Goal: Book appointment/travel/reservation

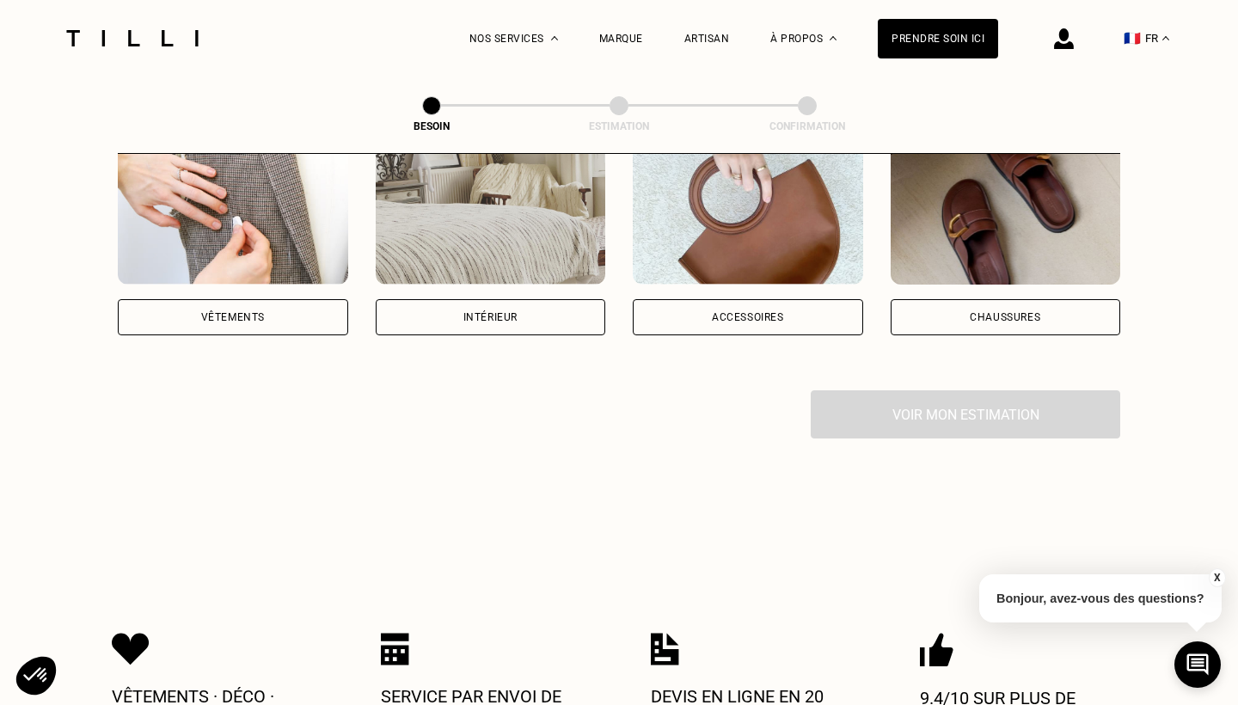
scroll to position [372, 0]
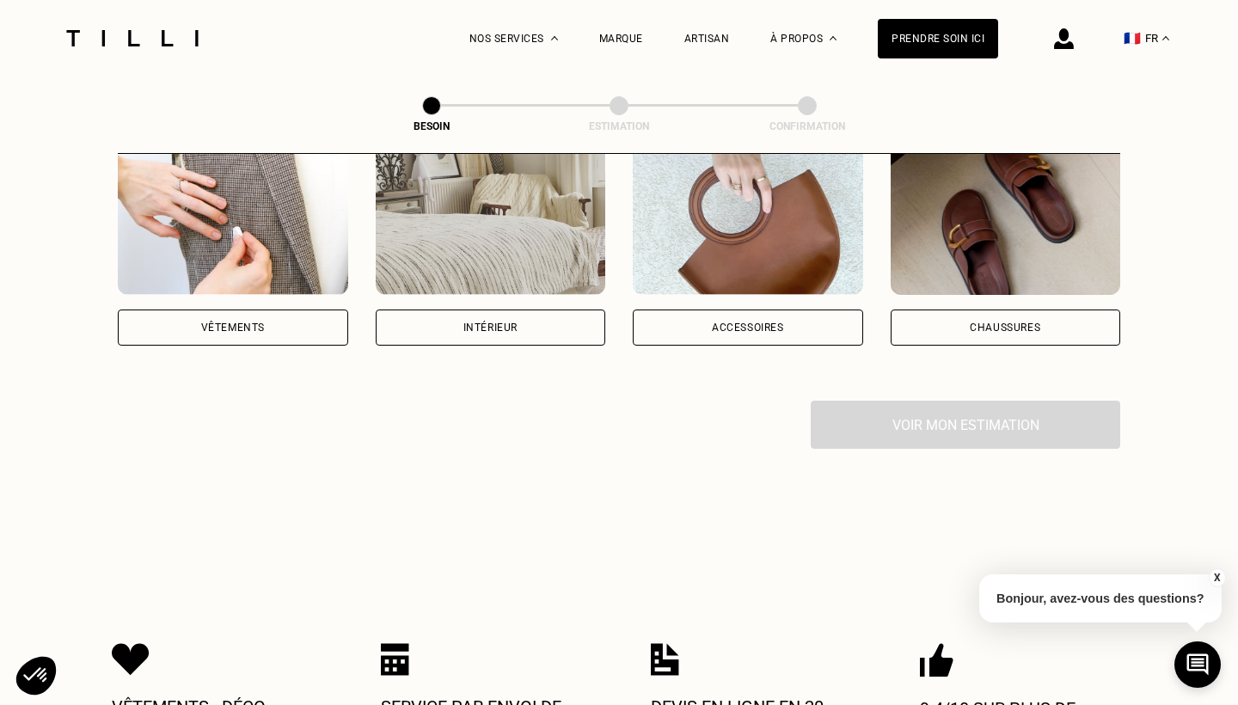
click at [267, 310] on div "Vêtements" at bounding box center [233, 328] width 230 height 36
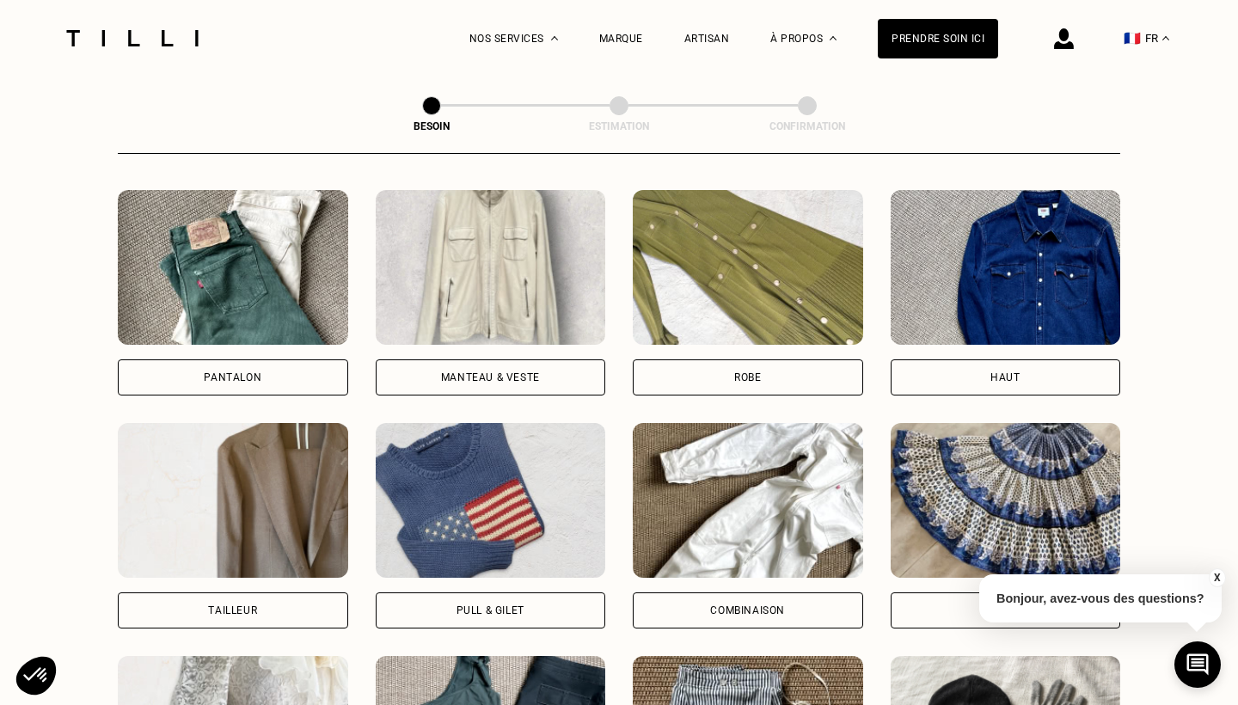
scroll to position [790, 0]
click at [289, 359] on div "Pantalon" at bounding box center [233, 377] width 230 height 36
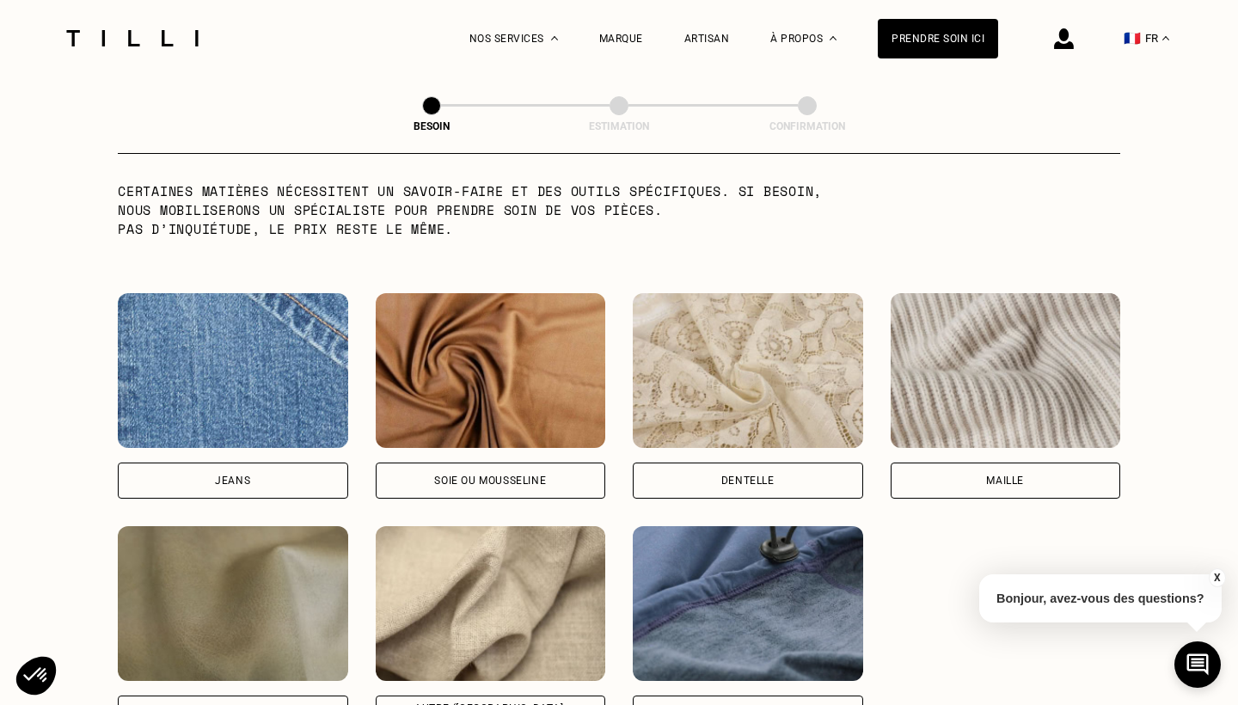
scroll to position [1732, 0]
click at [257, 462] on div "Jeans" at bounding box center [233, 480] width 230 height 36
select select "FR"
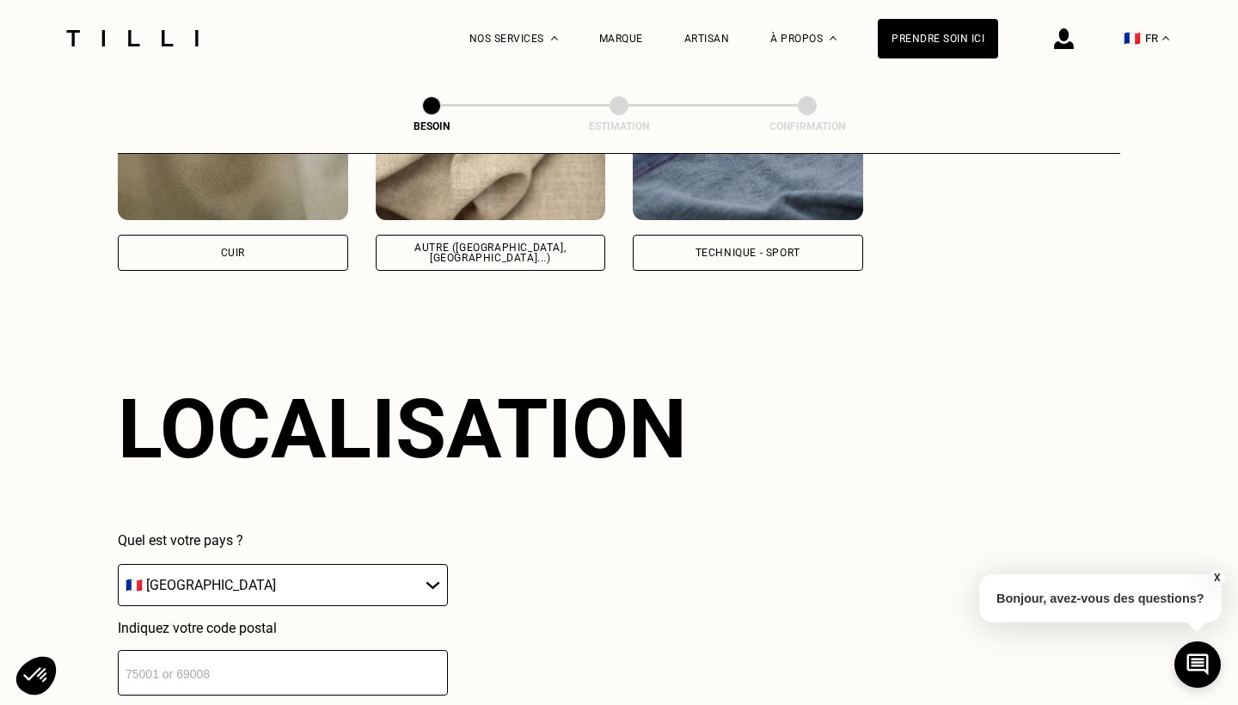
scroll to position [2210, 0]
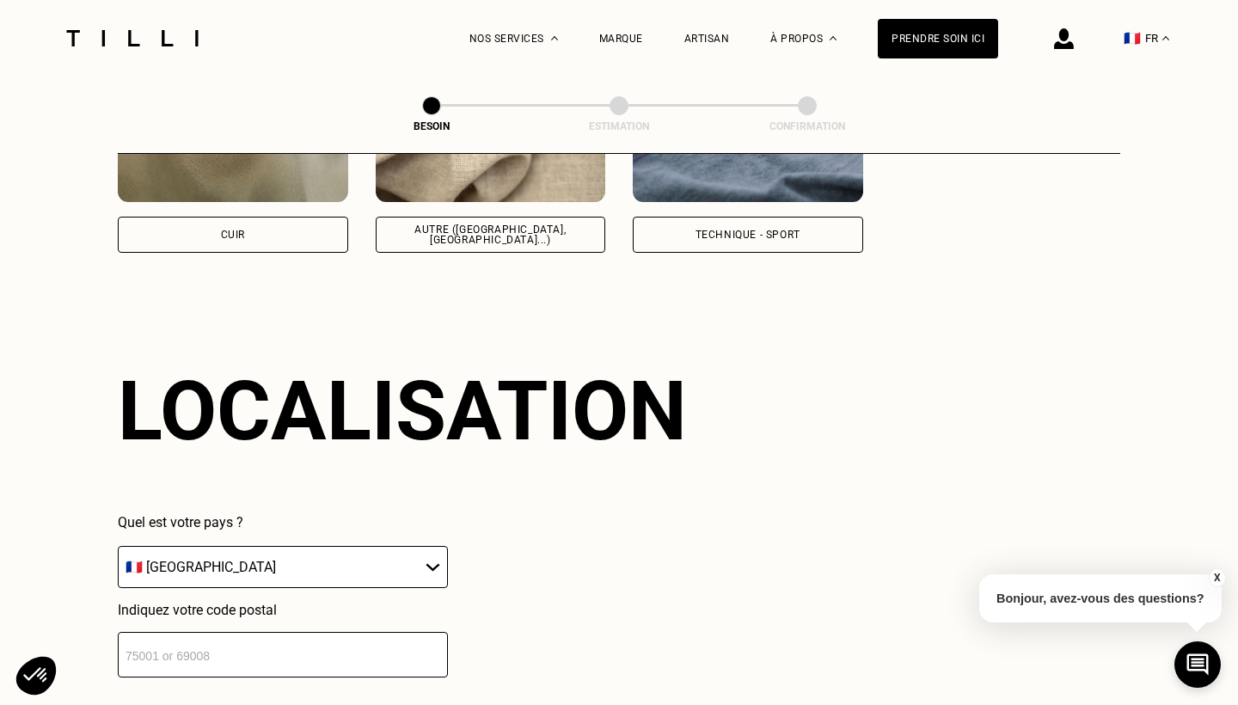
click at [240, 632] on input "number" at bounding box center [283, 655] width 330 height 46
type input "92700"
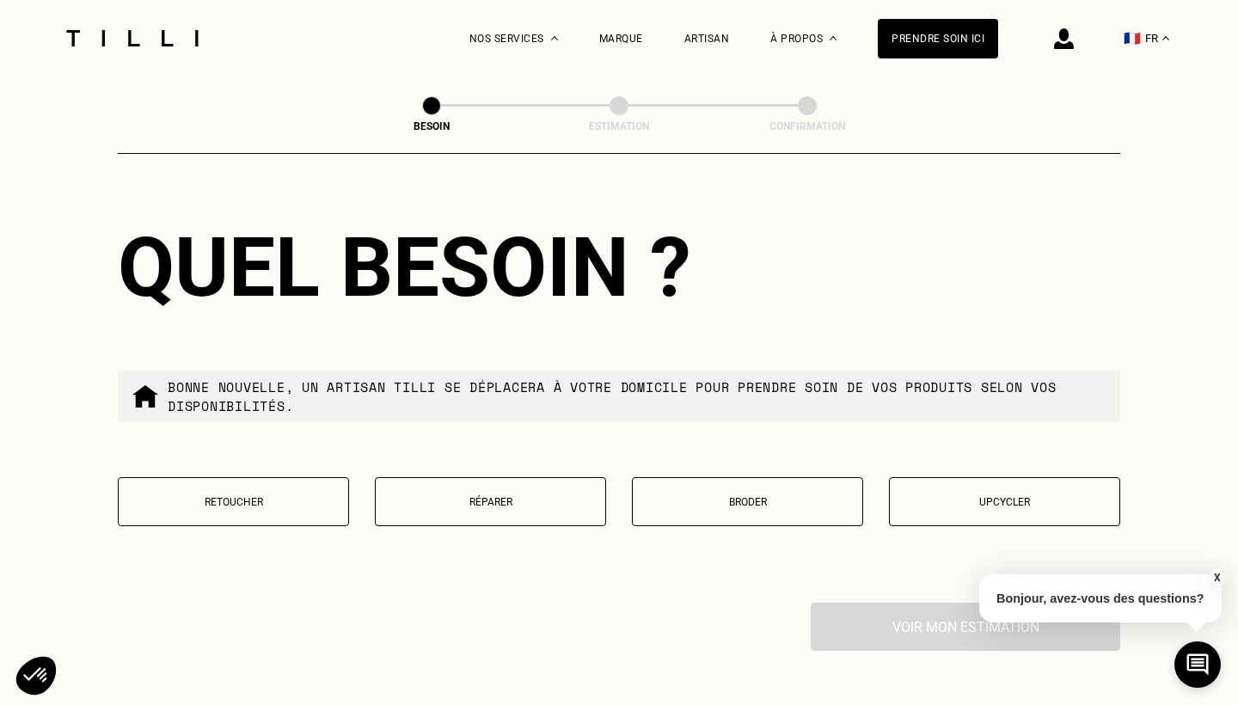
scroll to position [2779, 0]
click at [255, 501] on button "Retoucher" at bounding box center [233, 500] width 231 height 49
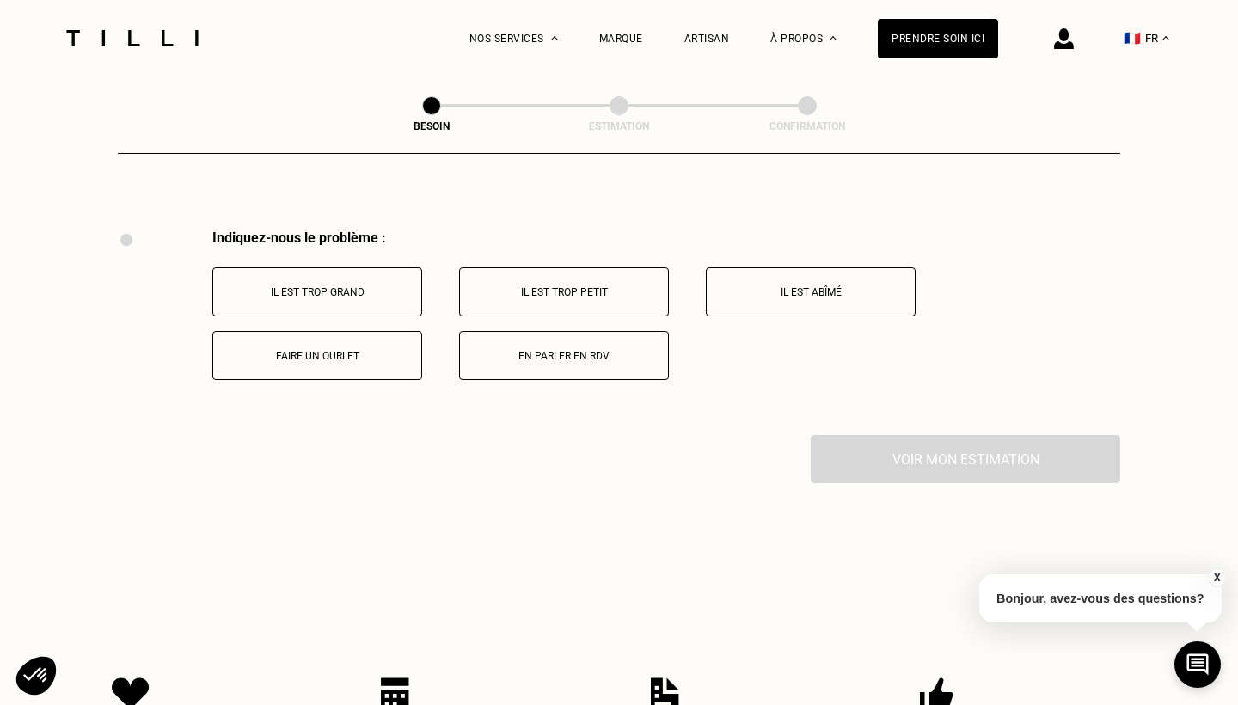
scroll to position [3150, 0]
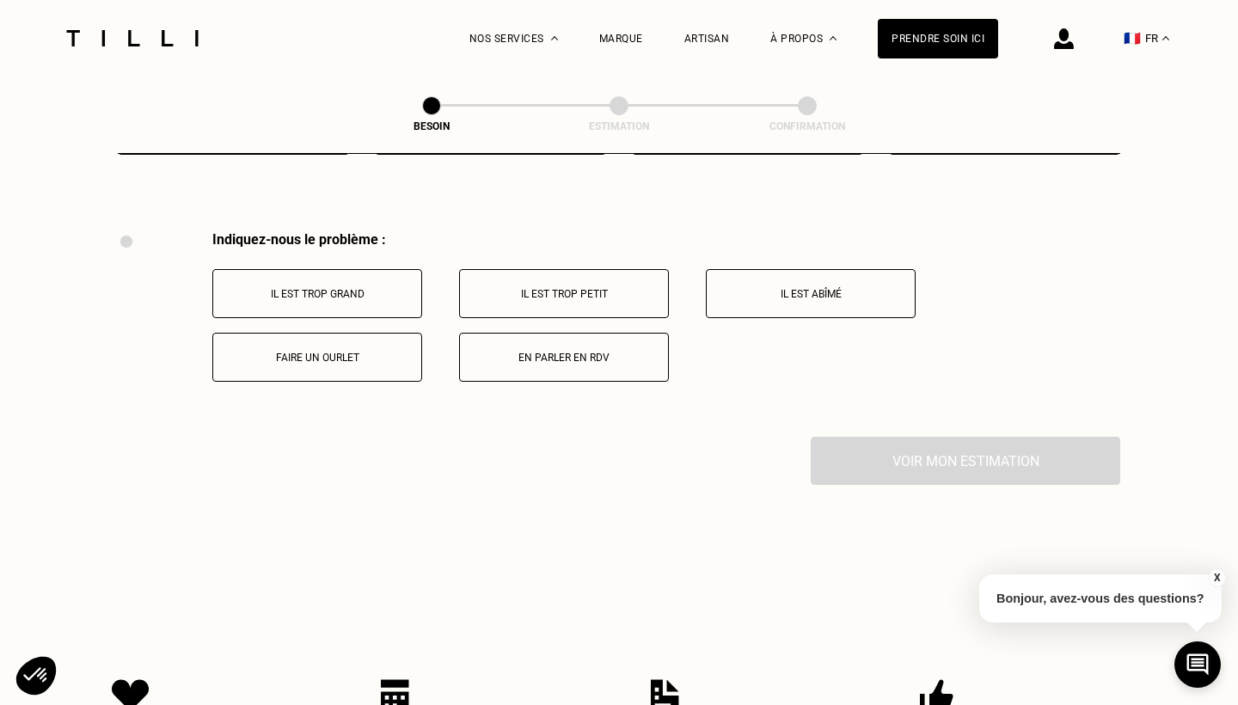
click at [372, 288] on p "Il est trop grand" at bounding box center [317, 294] width 191 height 12
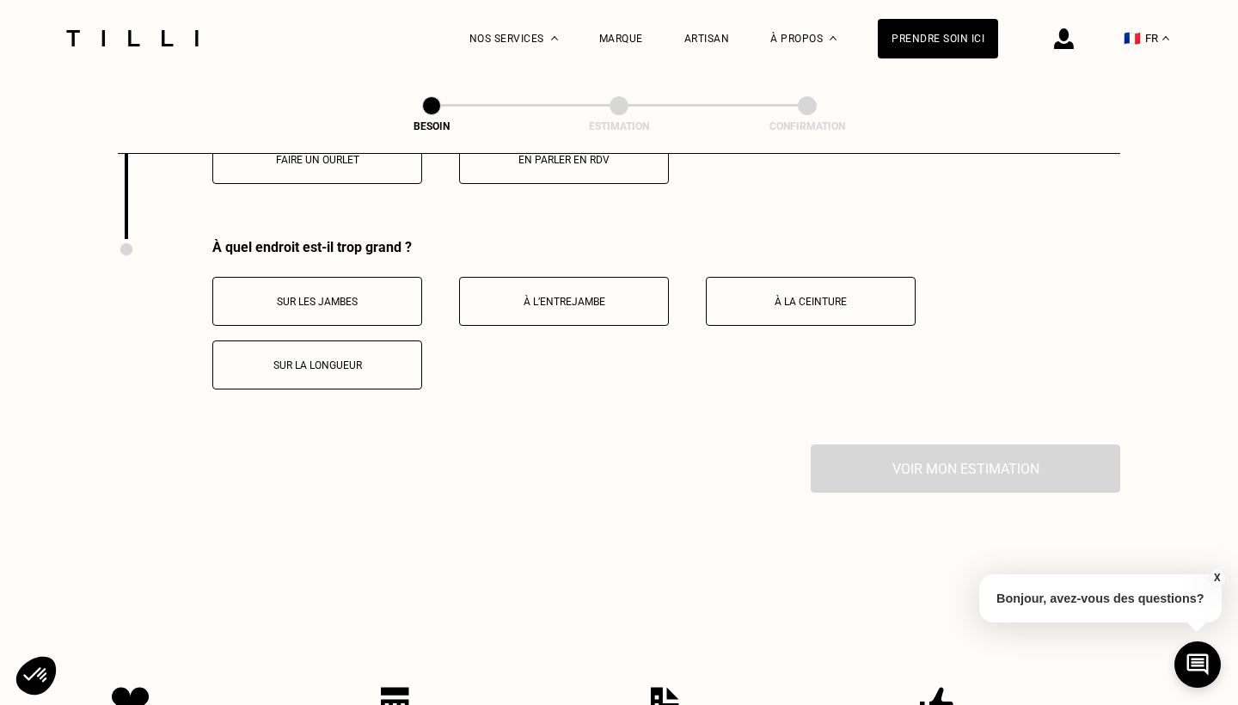
scroll to position [3380, 0]
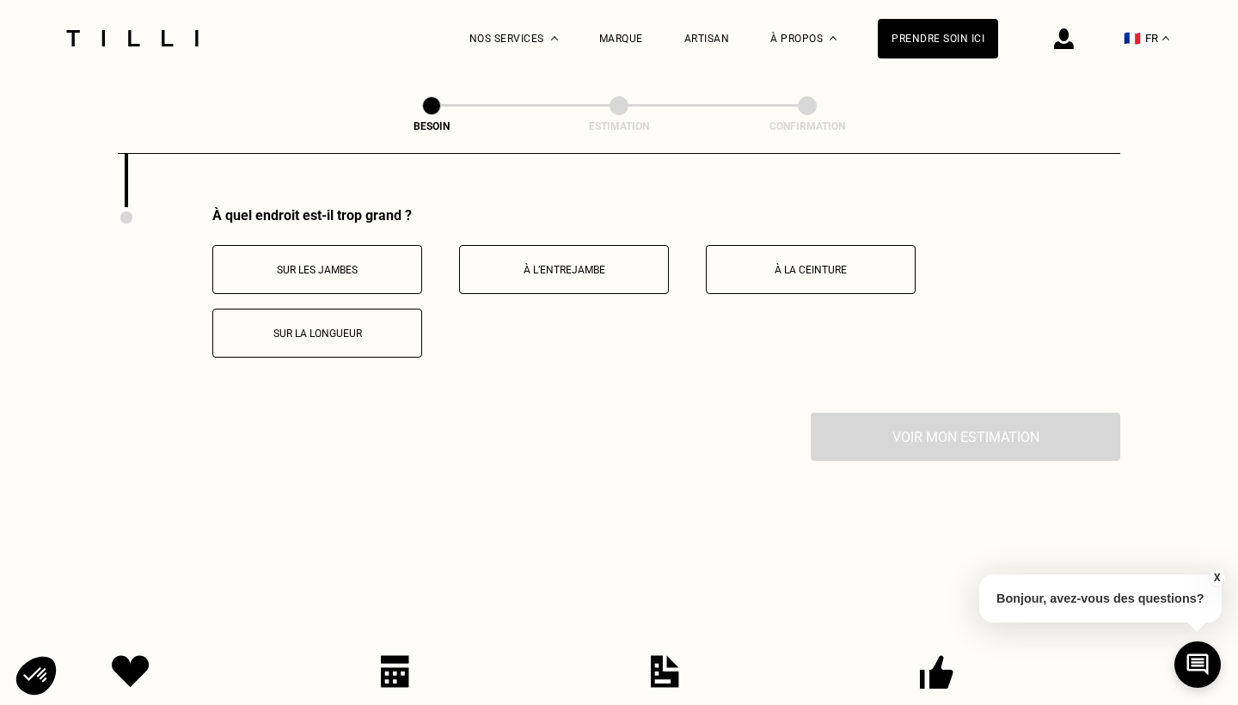
click at [371, 263] on button "Sur les jambes" at bounding box center [317, 269] width 210 height 49
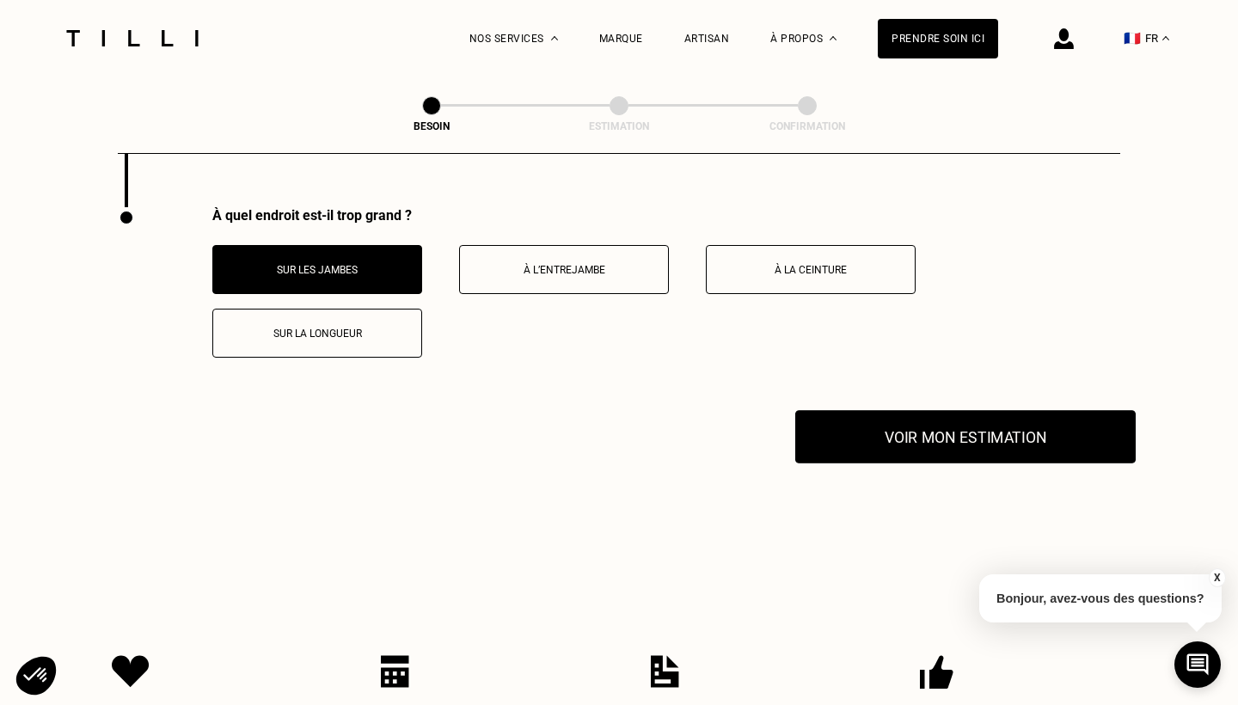
click at [853, 410] on button "Voir mon estimation" at bounding box center [965, 436] width 341 height 53
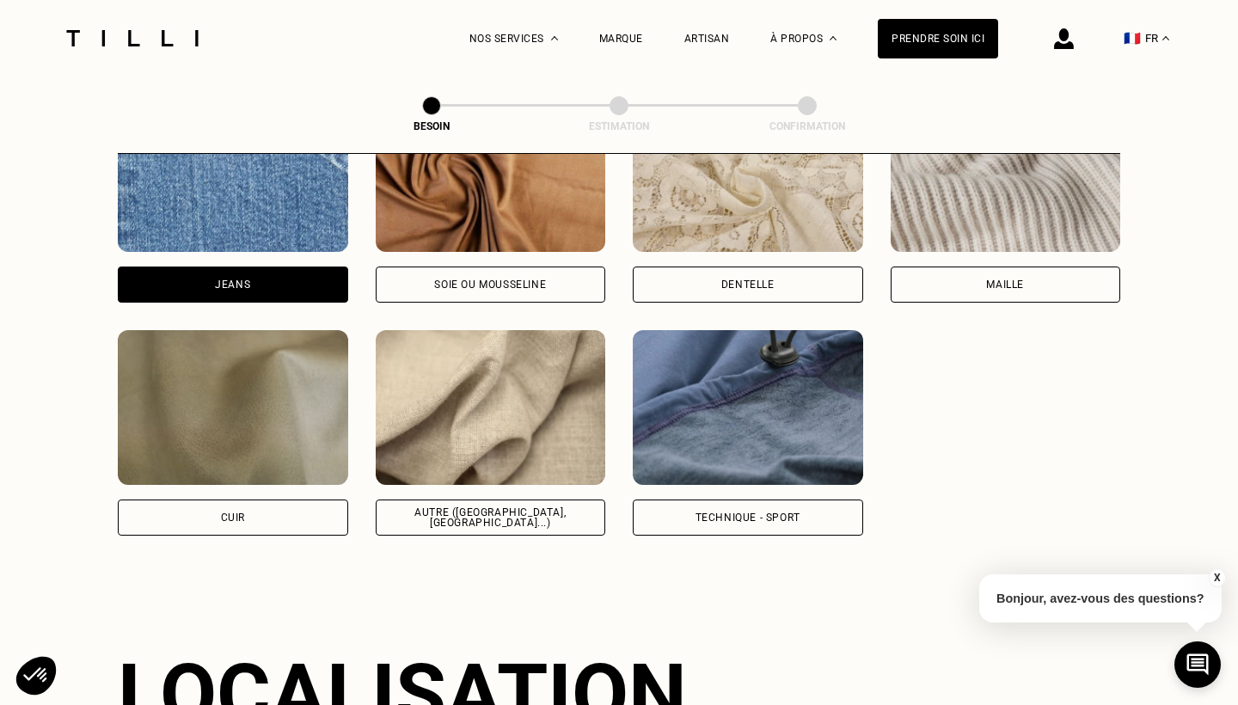
scroll to position [1928, 0]
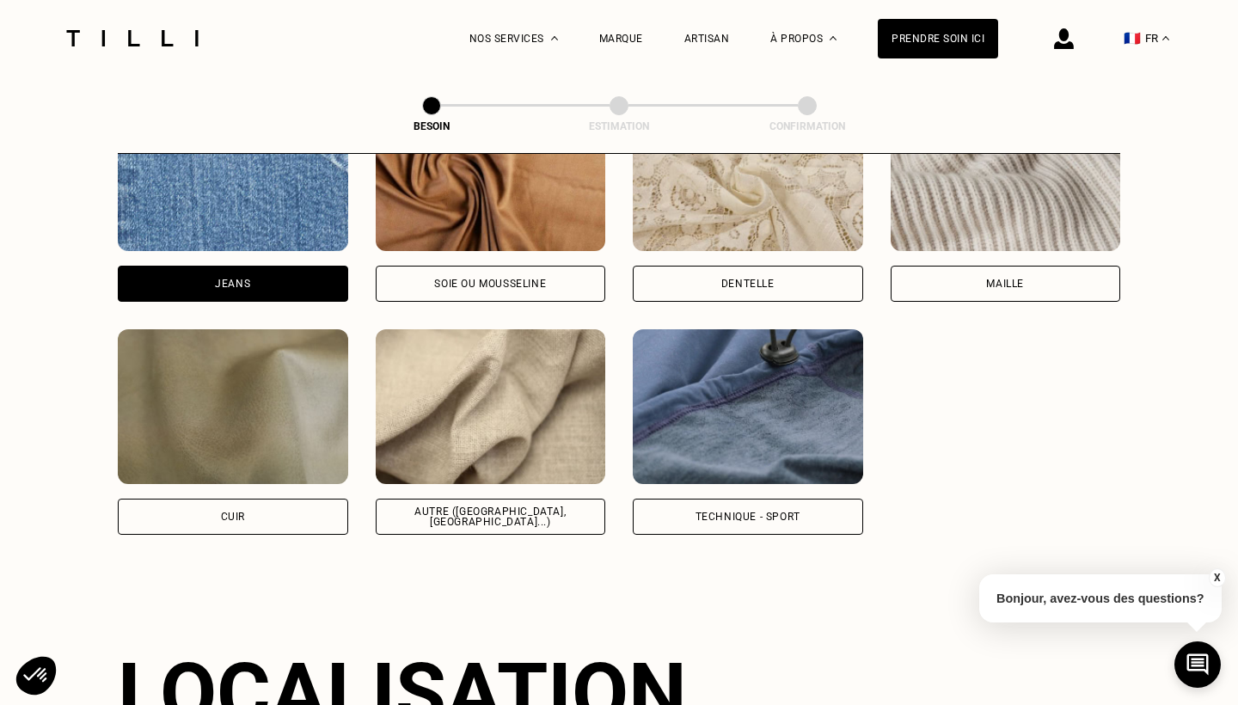
click at [466, 499] on div "Autre ([GEOGRAPHIC_DATA], [GEOGRAPHIC_DATA]...)" at bounding box center [491, 517] width 230 height 36
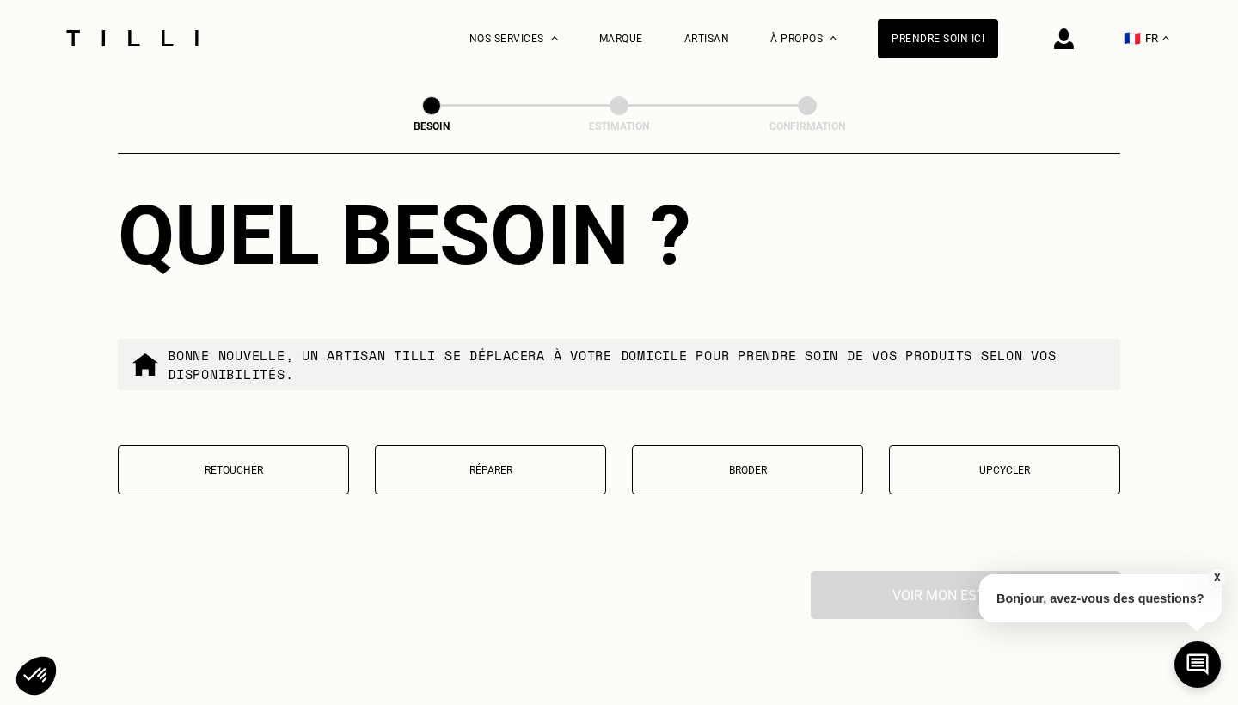
scroll to position [2814, 0]
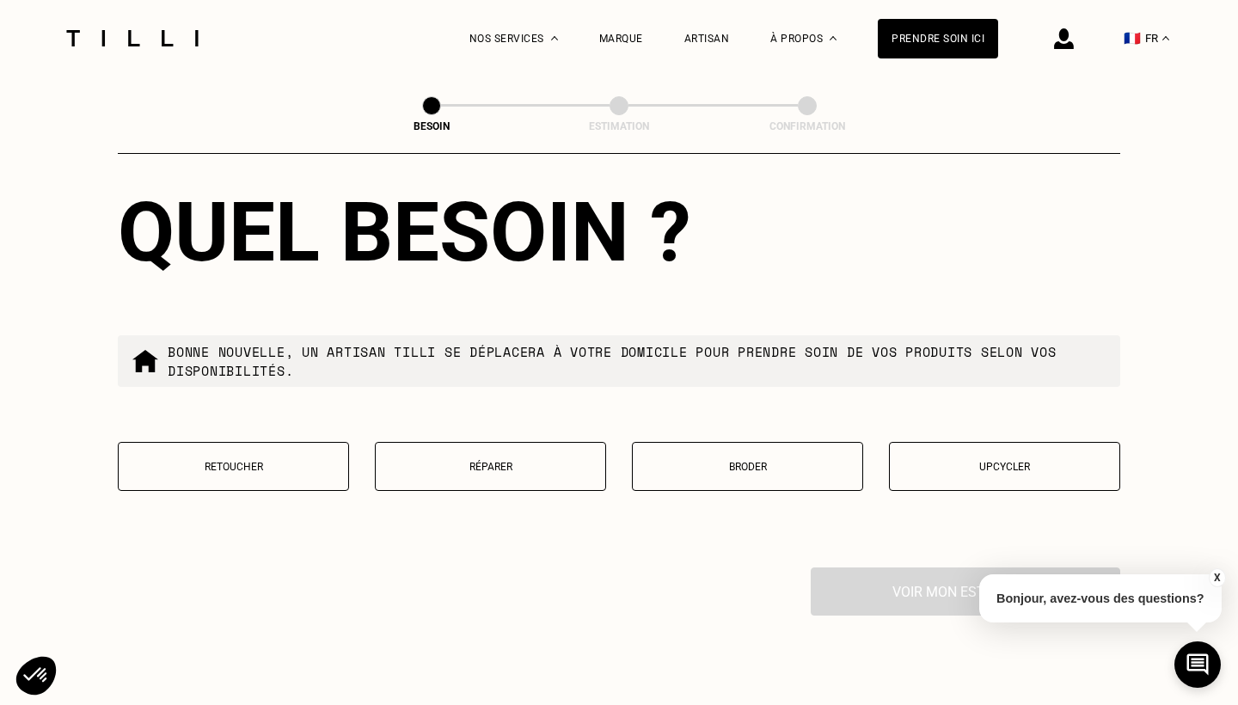
click at [300, 470] on button "Retoucher" at bounding box center [233, 466] width 231 height 49
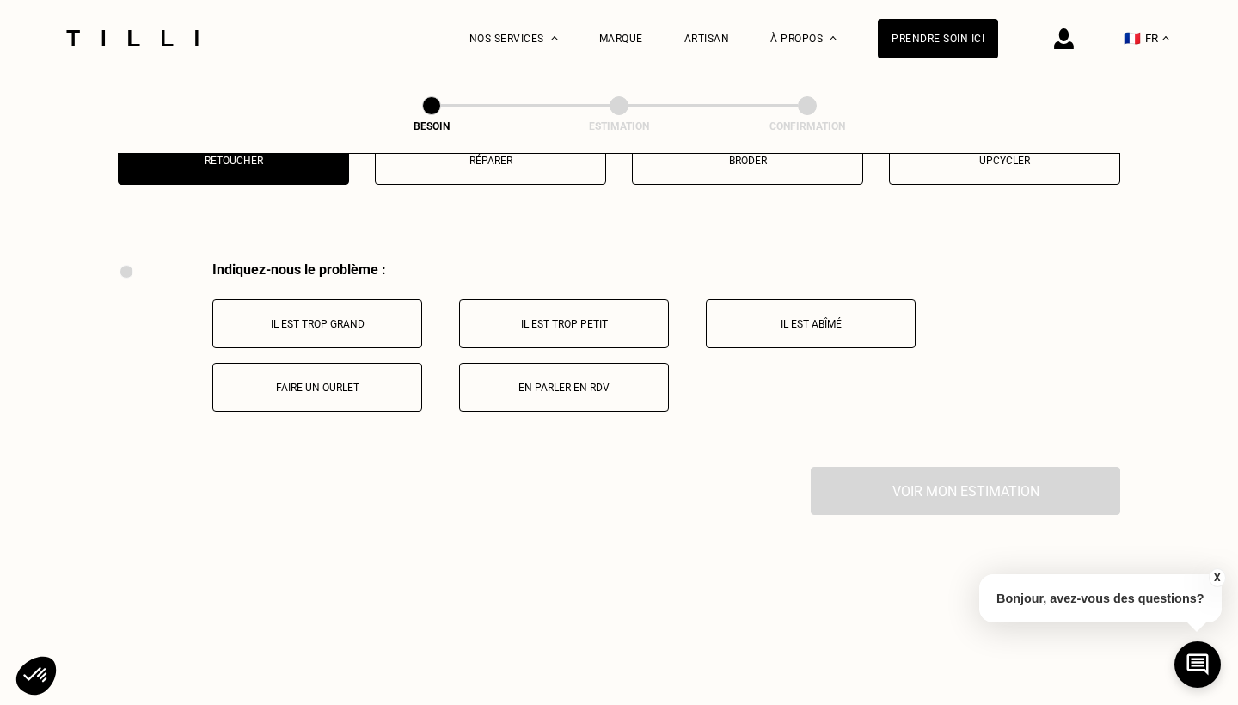
scroll to position [3174, 0]
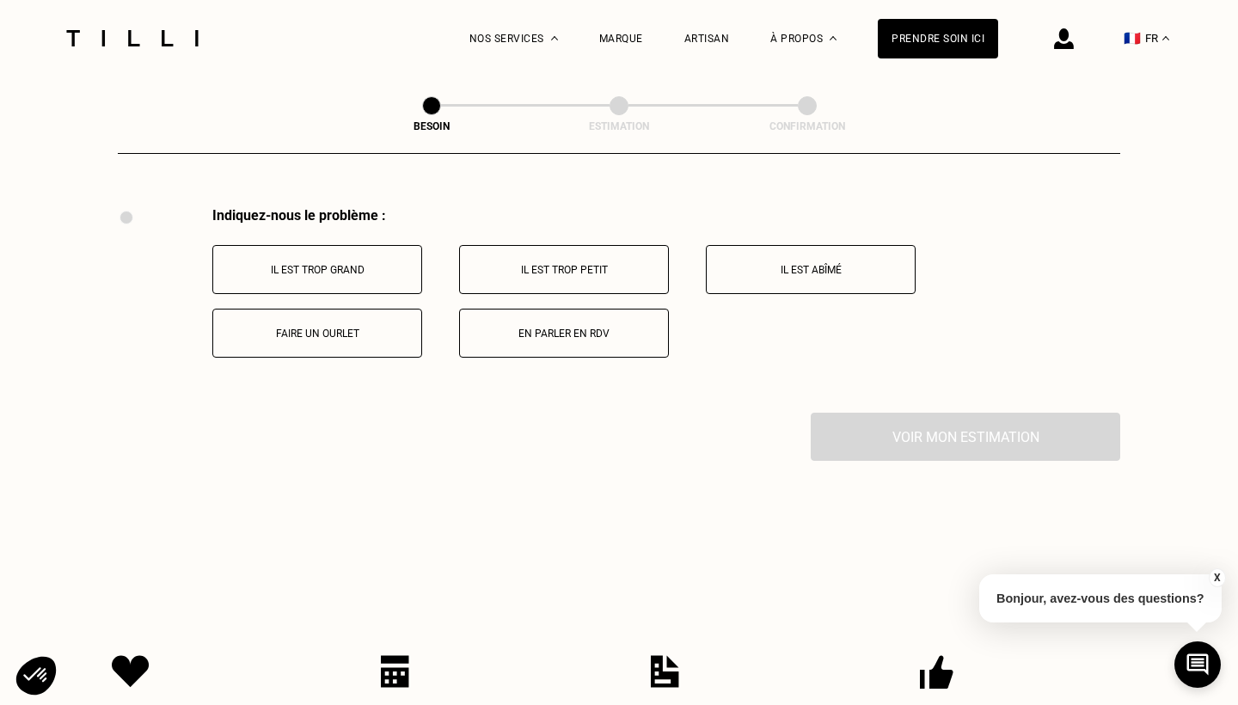
click at [343, 245] on button "Il est trop grand" at bounding box center [317, 269] width 210 height 49
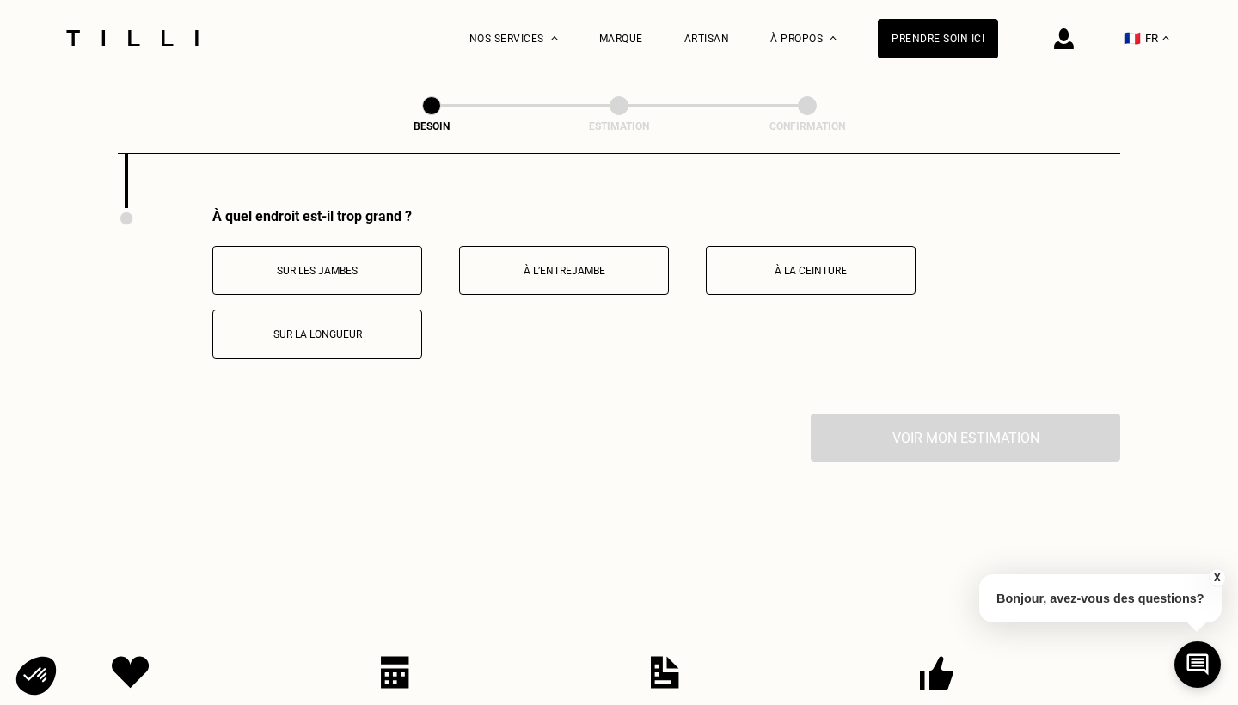
scroll to position [3380, 0]
click at [400, 309] on button "Sur la longueur" at bounding box center [317, 333] width 210 height 49
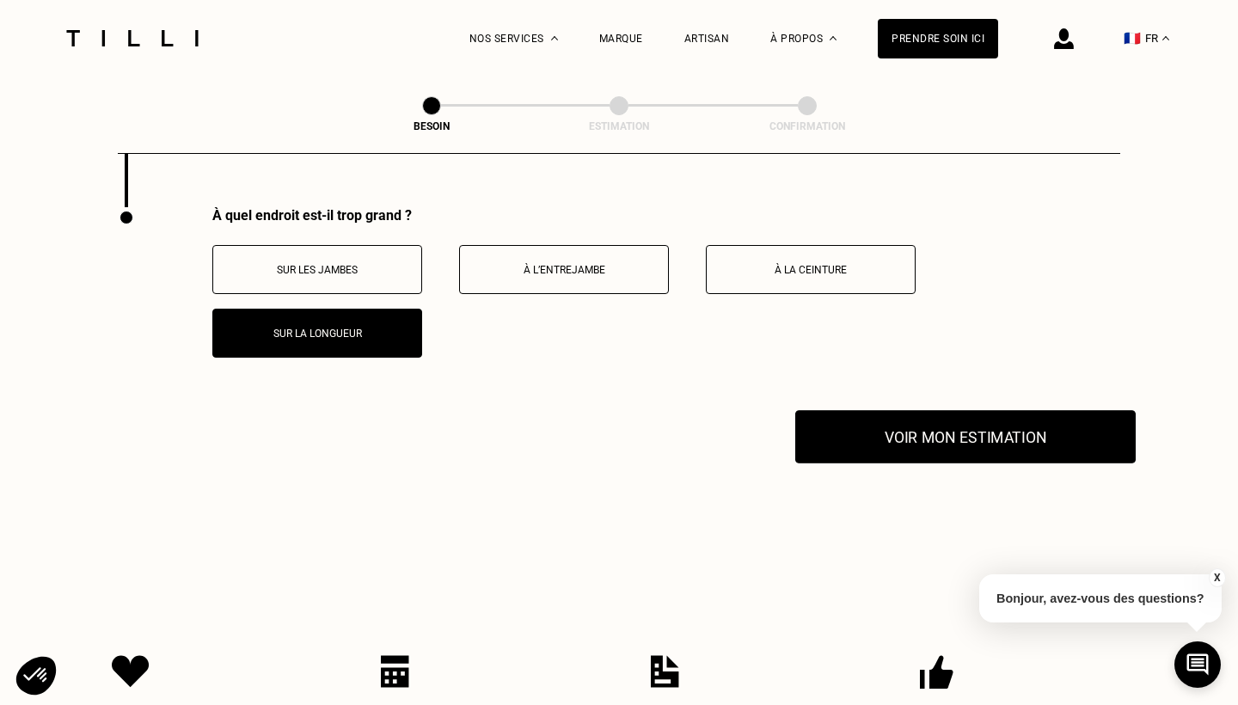
click at [891, 421] on button "Voir mon estimation" at bounding box center [965, 436] width 341 height 53
